Goal: Task Accomplishment & Management: Manage account settings

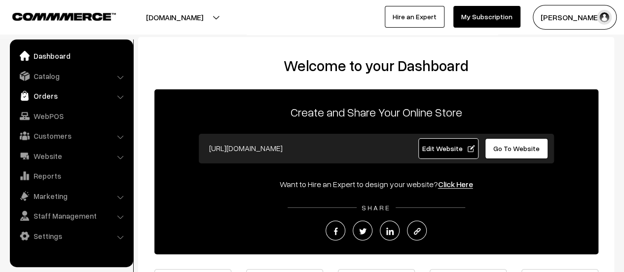
click at [39, 91] on link "Orders" at bounding box center [70, 96] width 117 height 18
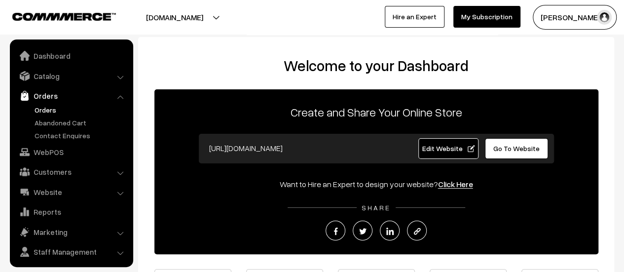
click at [36, 108] on link "Orders" at bounding box center [81, 110] width 98 height 10
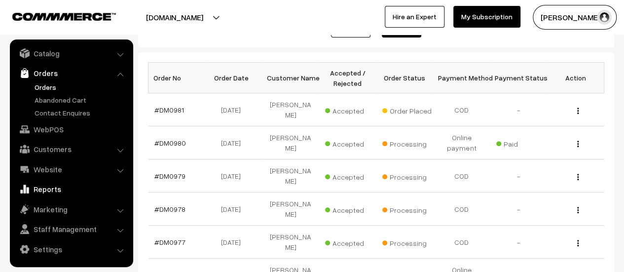
scroll to position [139, 0]
click at [167, 105] on link "#DM0981" at bounding box center [169, 109] width 30 height 8
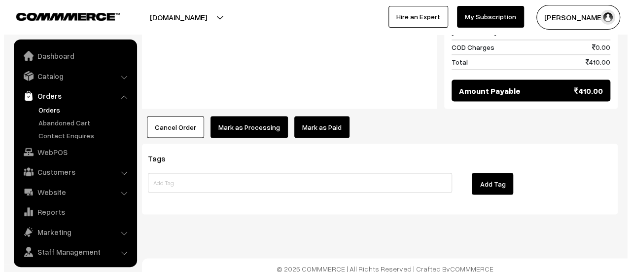
scroll to position [23, 0]
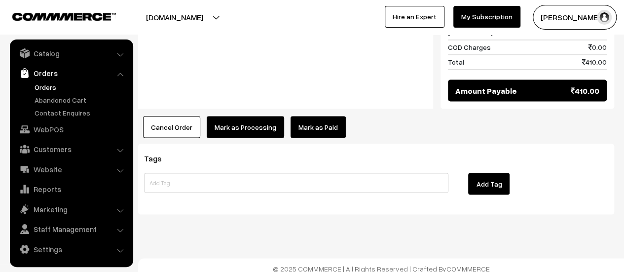
click at [239, 116] on button "Mark as Processing" at bounding box center [245, 127] width 77 height 22
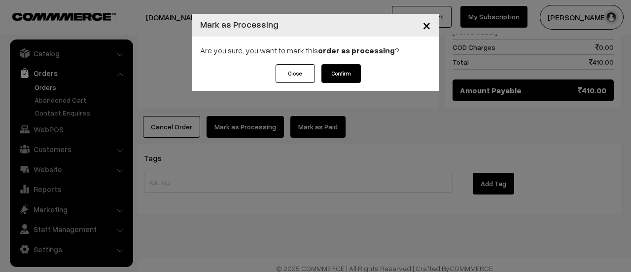
click at [328, 69] on button "Confirm" at bounding box center [341, 73] width 39 height 19
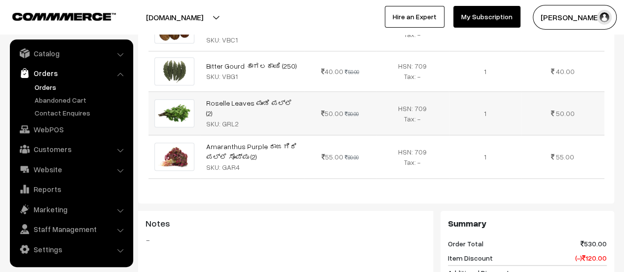
scroll to position [460, 0]
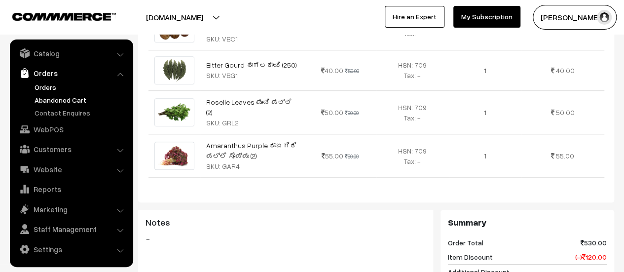
click at [55, 97] on link "Abandoned Cart" at bounding box center [81, 100] width 98 height 10
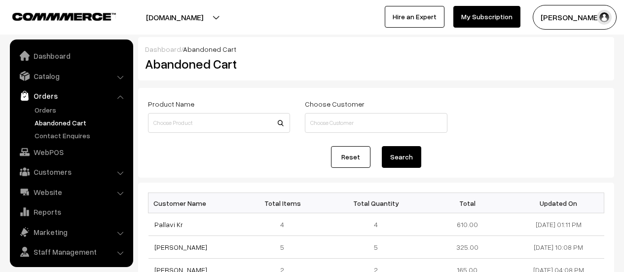
click at [60, 130] on link "Contact Enquires" at bounding box center [81, 135] width 98 height 10
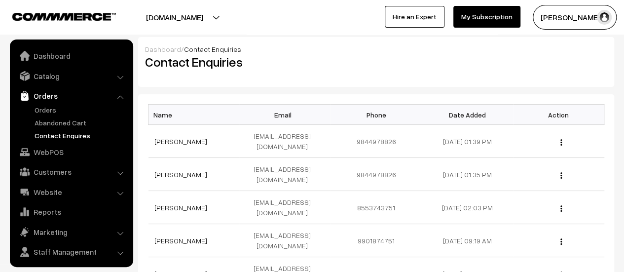
scroll to position [23, 0]
